Goal: Find specific page/section: Find specific page/section

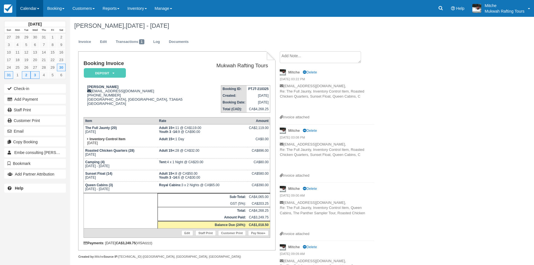
click at [35, 7] on link "Calendar" at bounding box center [29, 8] width 27 height 17
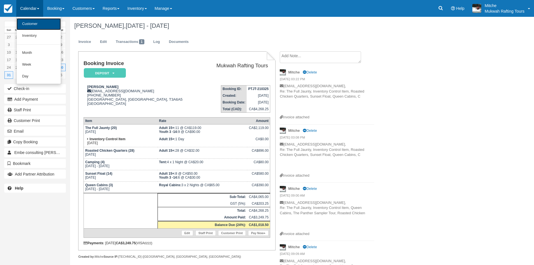
click at [40, 21] on link "Customer" at bounding box center [39, 24] width 44 height 12
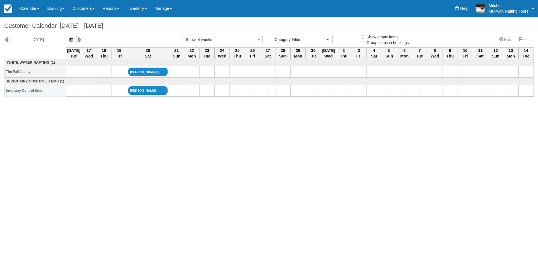
select select
click at [7, 39] on icon at bounding box center [6, 40] width 4 height 10
type input "[DATE]"
